Goal: Transaction & Acquisition: Download file/media

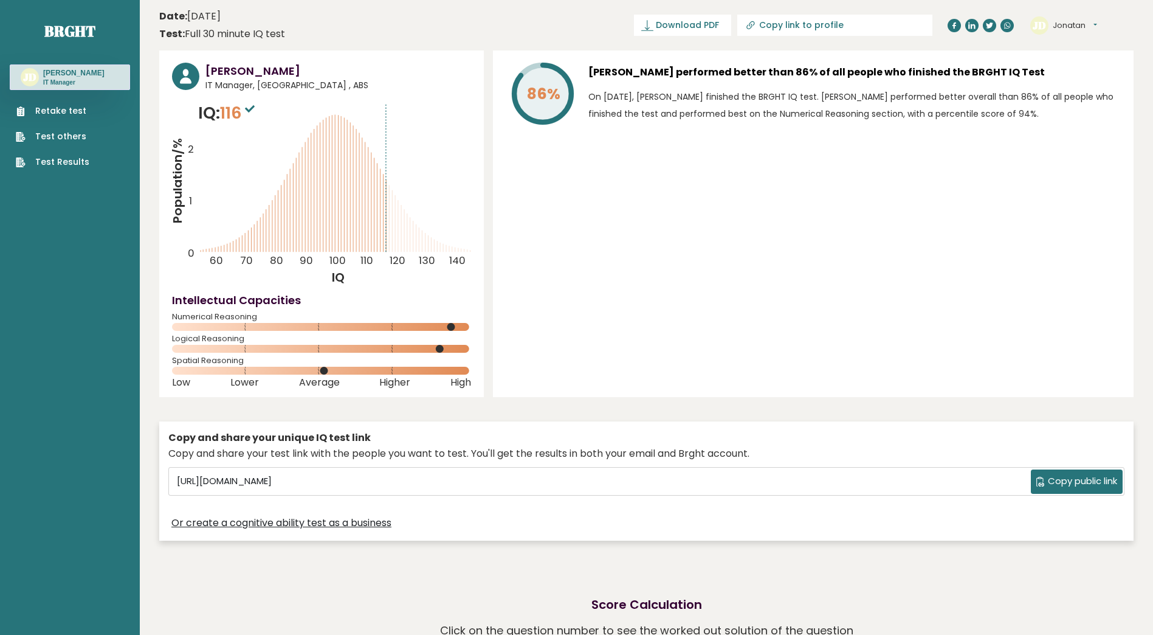
click at [255, 108] on icon at bounding box center [250, 108] width 10 height 7
drag, startPoint x: 746, startPoint y: 101, endPoint x: 760, endPoint y: 103, distance: 14.1
click at [289, 103] on p "On [DATE], [PERSON_NAME] finished the BRGHT IQ test. [PERSON_NAME] performed be…" at bounding box center [854, 105] width 533 height 34
drag, startPoint x: 760, startPoint y: 103, endPoint x: 869, endPoint y: 106, distance: 109.5
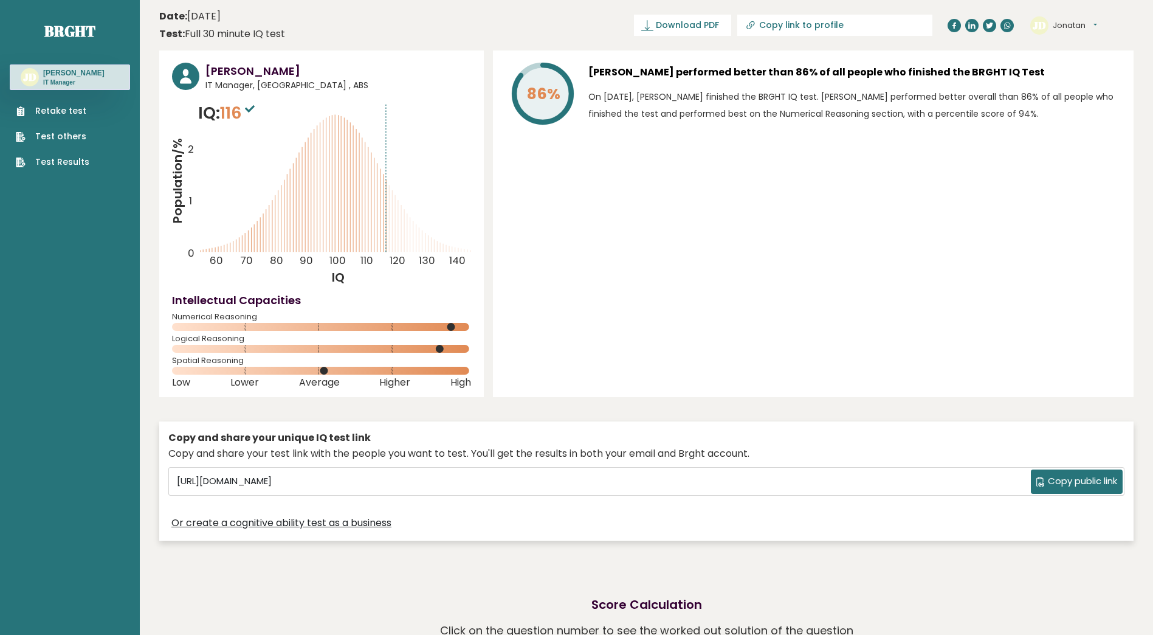
click at [289, 106] on p "On [DATE], [PERSON_NAME] finished the BRGHT IQ test. [PERSON_NAME] performed be…" at bounding box center [854, 105] width 533 height 34
click at [289, 112] on p "On [DATE], [PERSON_NAME] finished the BRGHT IQ test. [PERSON_NAME] performed be…" at bounding box center [854, 105] width 533 height 34
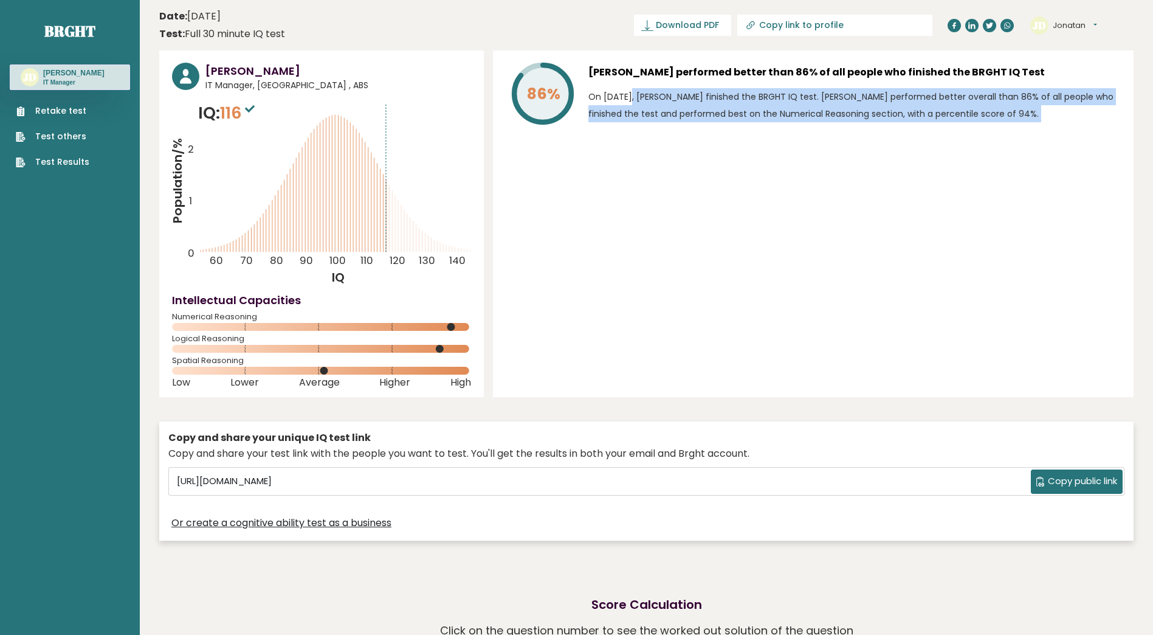
click at [289, 112] on p "On [DATE], [PERSON_NAME] finished the BRGHT IQ test. [PERSON_NAME] performed be…" at bounding box center [854, 105] width 533 height 34
drag, startPoint x: 928, startPoint y: 112, endPoint x: 966, endPoint y: 132, distance: 42.7
click at [289, 132] on div "86% [PERSON_NAME] performed better than 86% of all people who finished the BRGH…" at bounding box center [813, 223] width 641 height 347
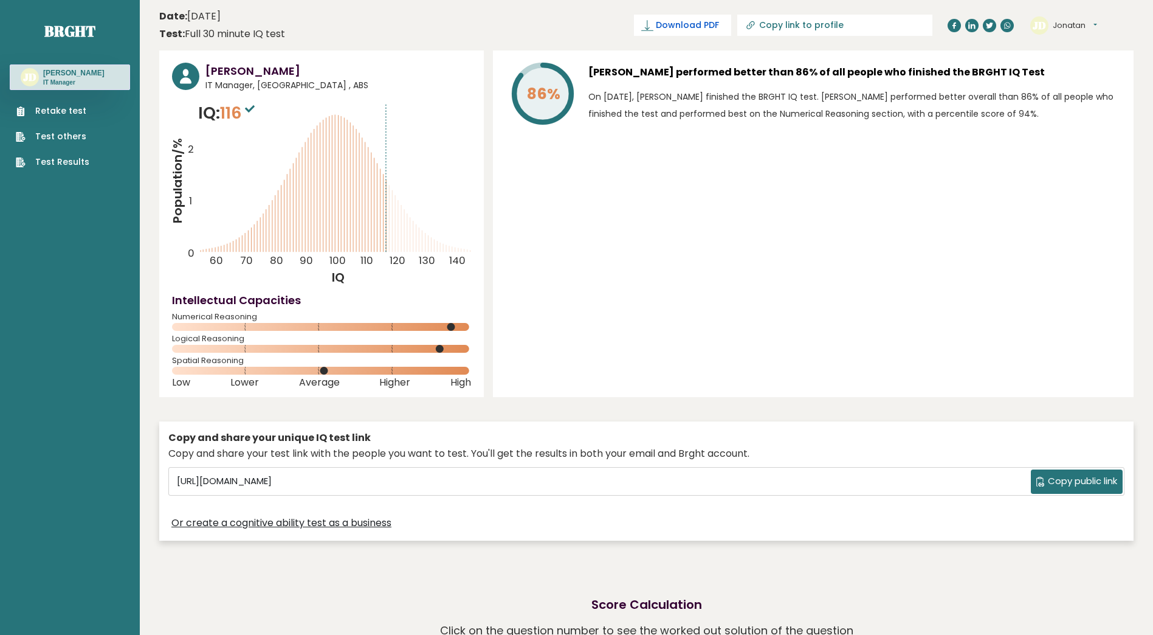
click at [289, 28] on span "Download PDF" at bounding box center [687, 25] width 63 height 13
click at [289, 28] on span "Downloading... Downloading" at bounding box center [676, 25] width 109 height 21
click at [289, 29] on span "✓ Your PDF is downloaded..." at bounding box center [662, 25] width 138 height 21
drag, startPoint x: 734, startPoint y: 29, endPoint x: 716, endPoint y: 33, distance: 19.3
click at [289, 33] on span "✓ Your PDF is downloaded..." at bounding box center [662, 25] width 138 height 21
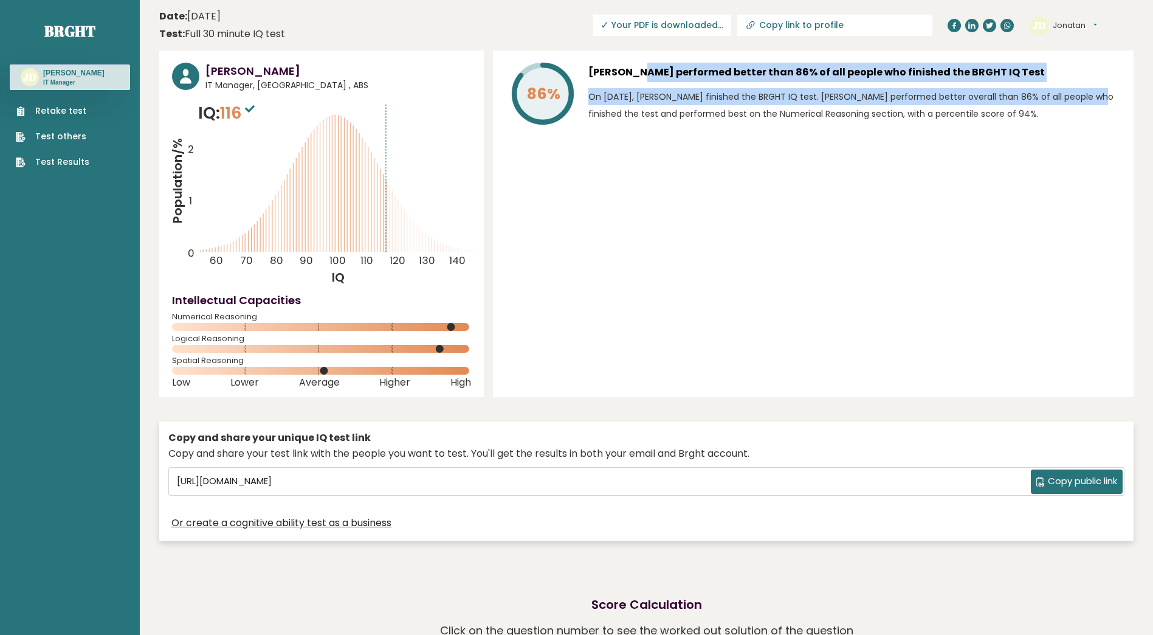
drag, startPoint x: 592, startPoint y: 72, endPoint x: 990, endPoint y: 101, distance: 399.9
click at [289, 95] on div "[PERSON_NAME] performed better than 86% of all people who finished the BRGHT IQ…" at bounding box center [854, 96] width 533 height 67
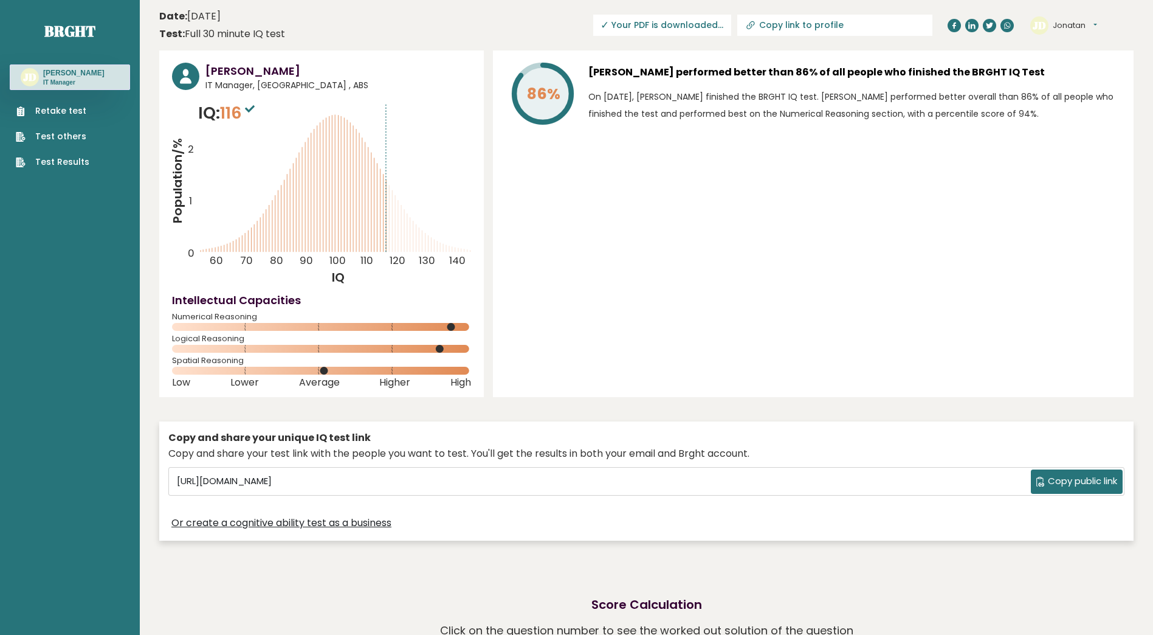
click at [289, 125] on div "[PERSON_NAME] performed better than 86% of all people who finished the BRGHT IQ…" at bounding box center [854, 96] width 533 height 67
